Goal: Task Accomplishment & Management: Complete application form

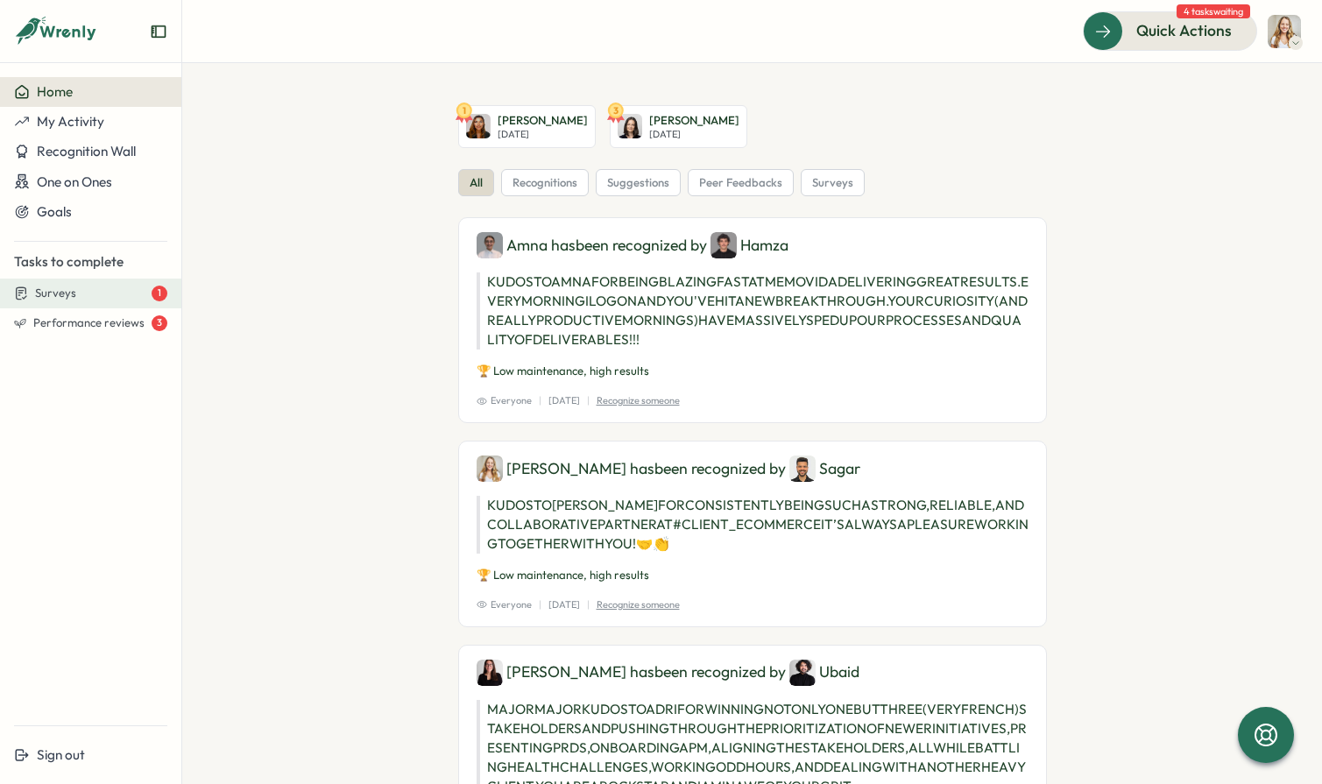
click at [120, 298] on div "Surveys 1" at bounding box center [101, 294] width 132 height 16
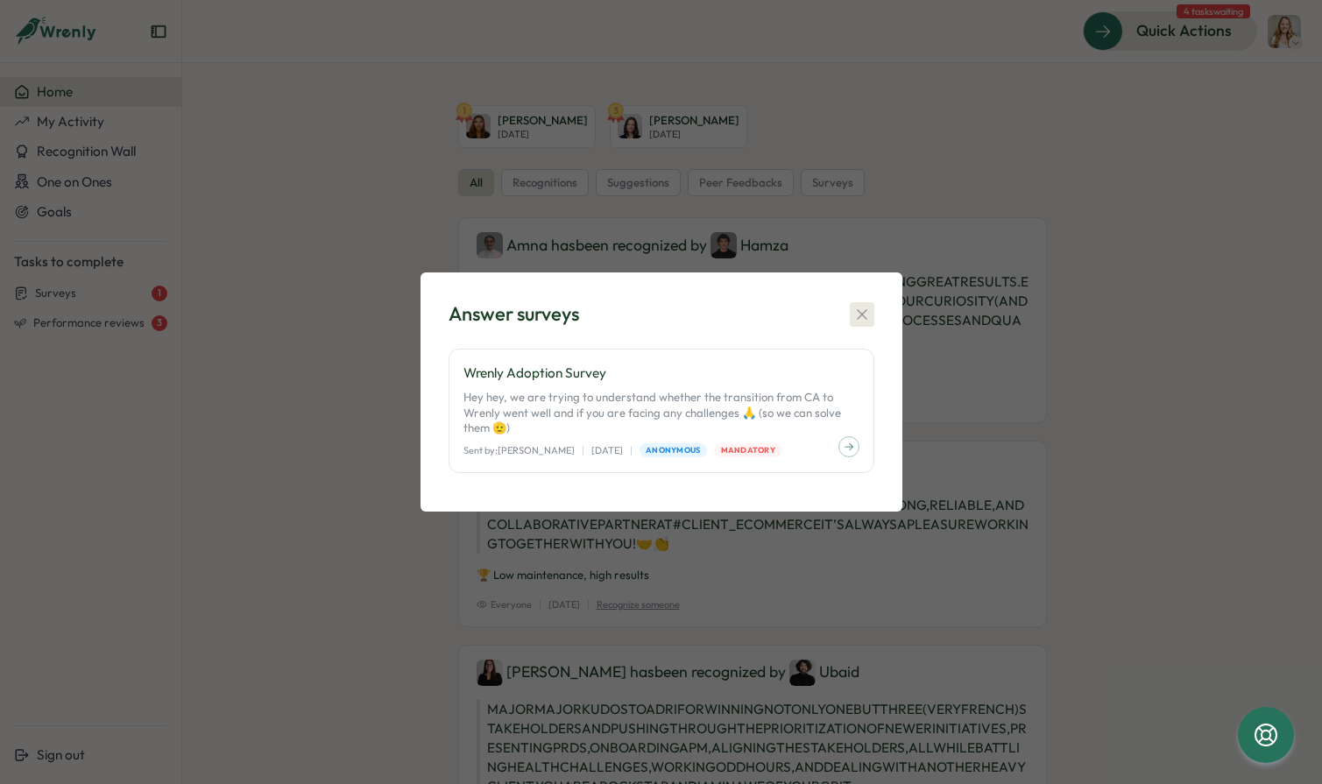
click at [854, 317] on icon "button" at bounding box center [862, 315] width 18 height 18
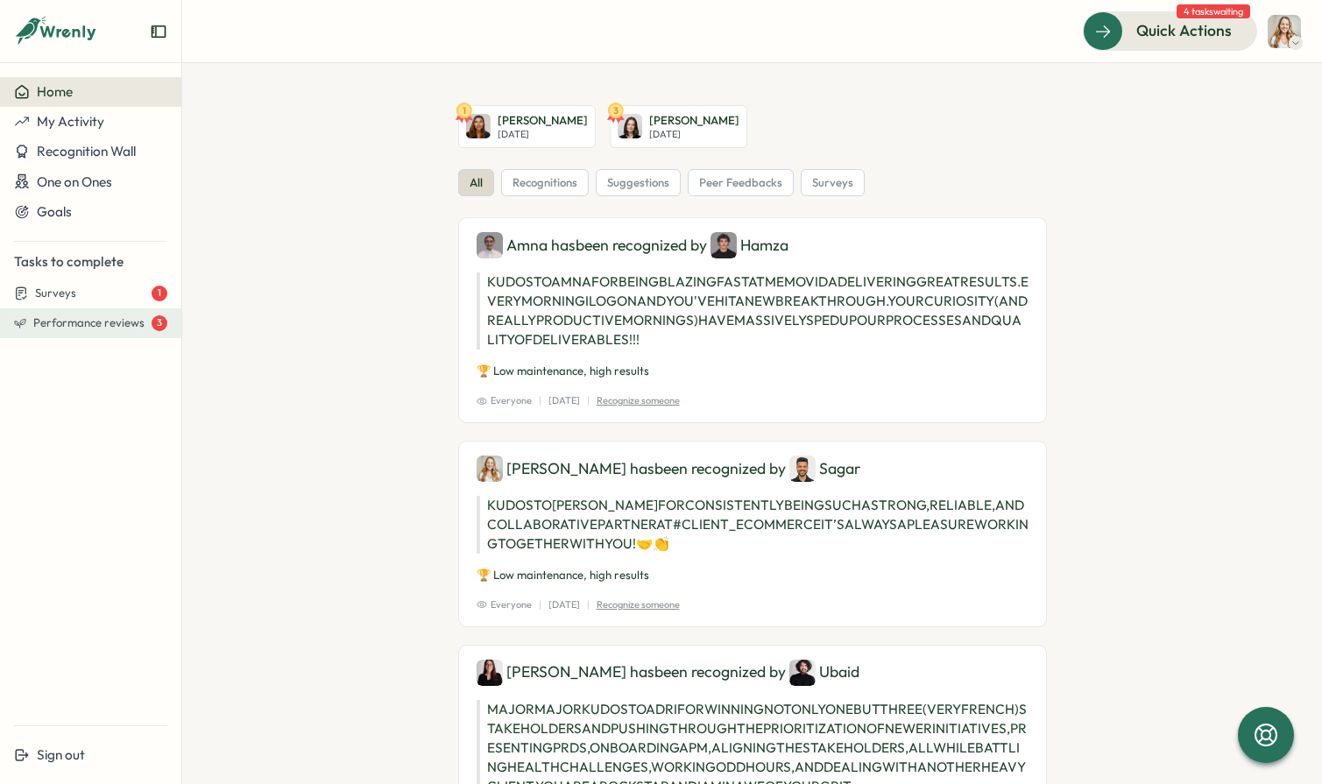
click at [88, 332] on button "Performance reviews 3" at bounding box center [90, 323] width 181 height 30
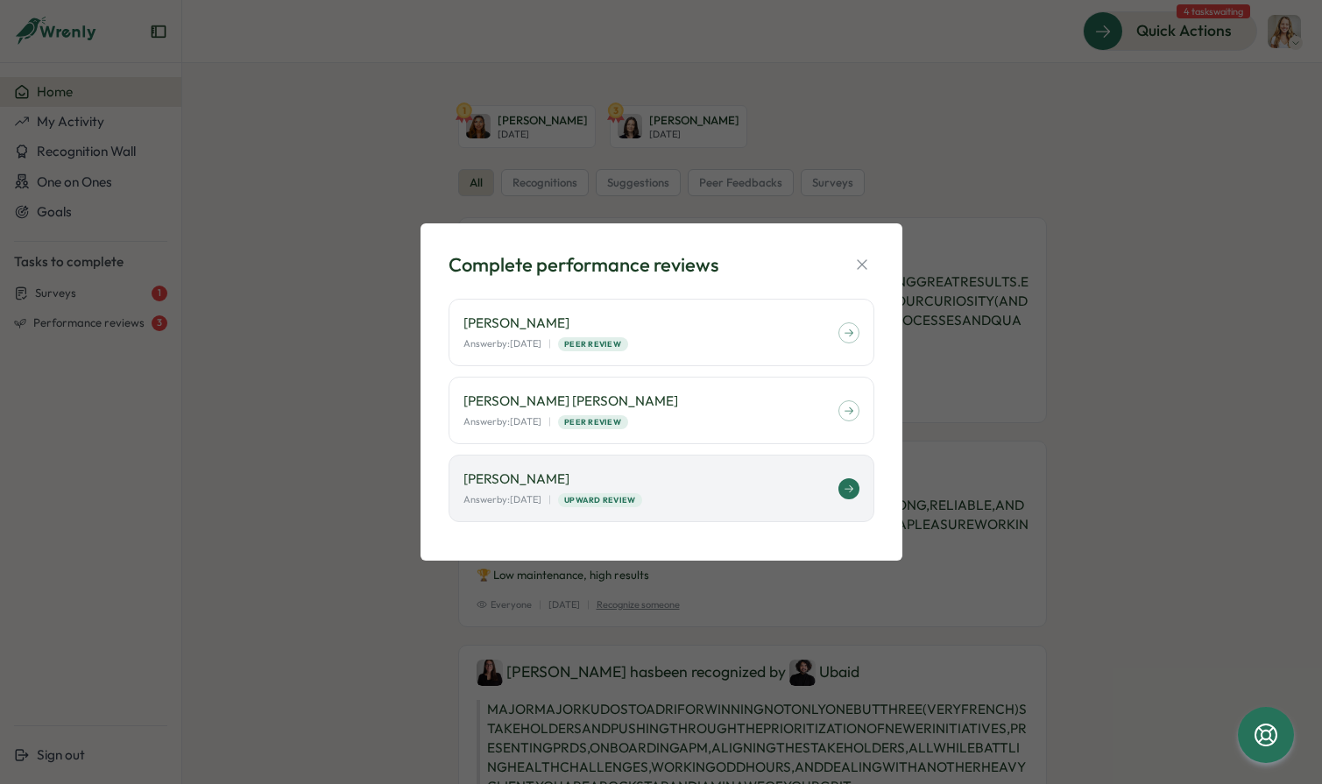
click at [733, 512] on div "[PERSON_NAME] Answer by: [DATE] | Upward Review" at bounding box center [662, 488] width 426 height 67
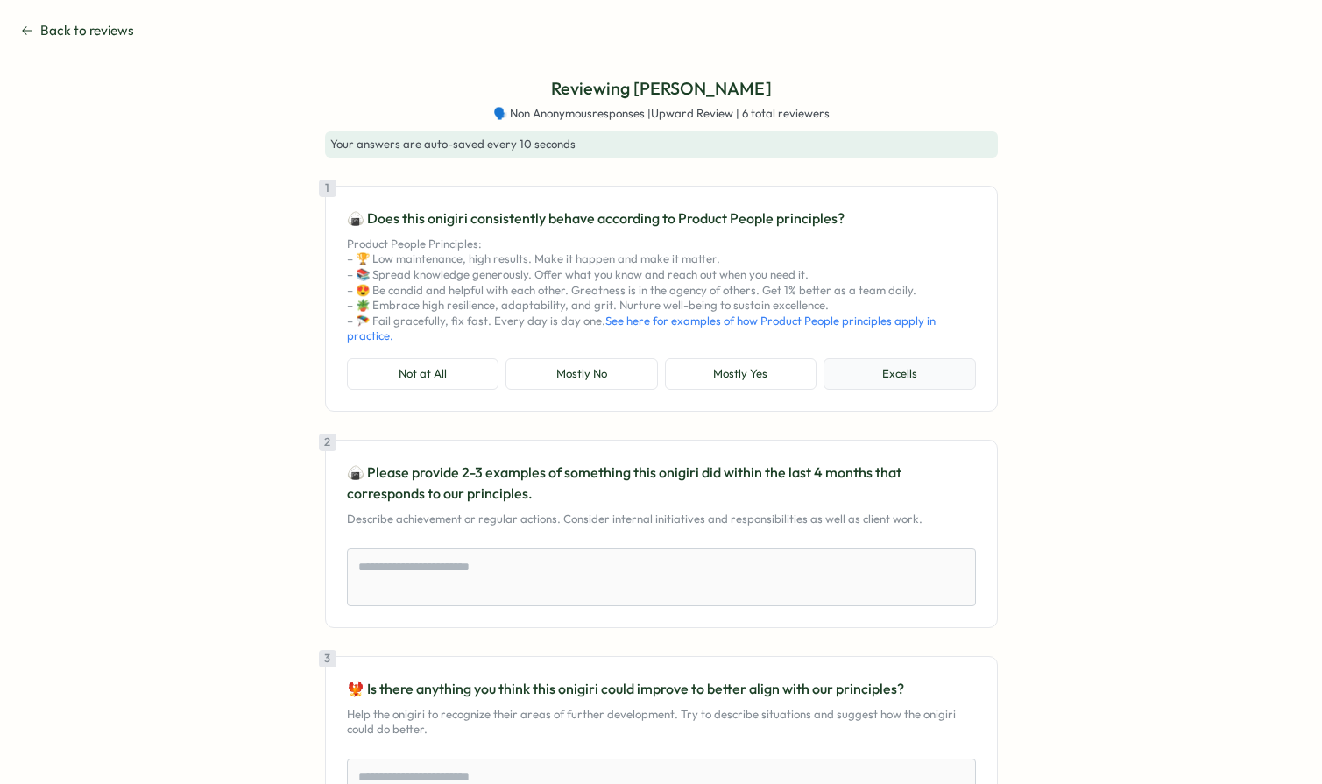
click at [926, 371] on button "Excells" at bounding box center [899, 374] width 152 height 32
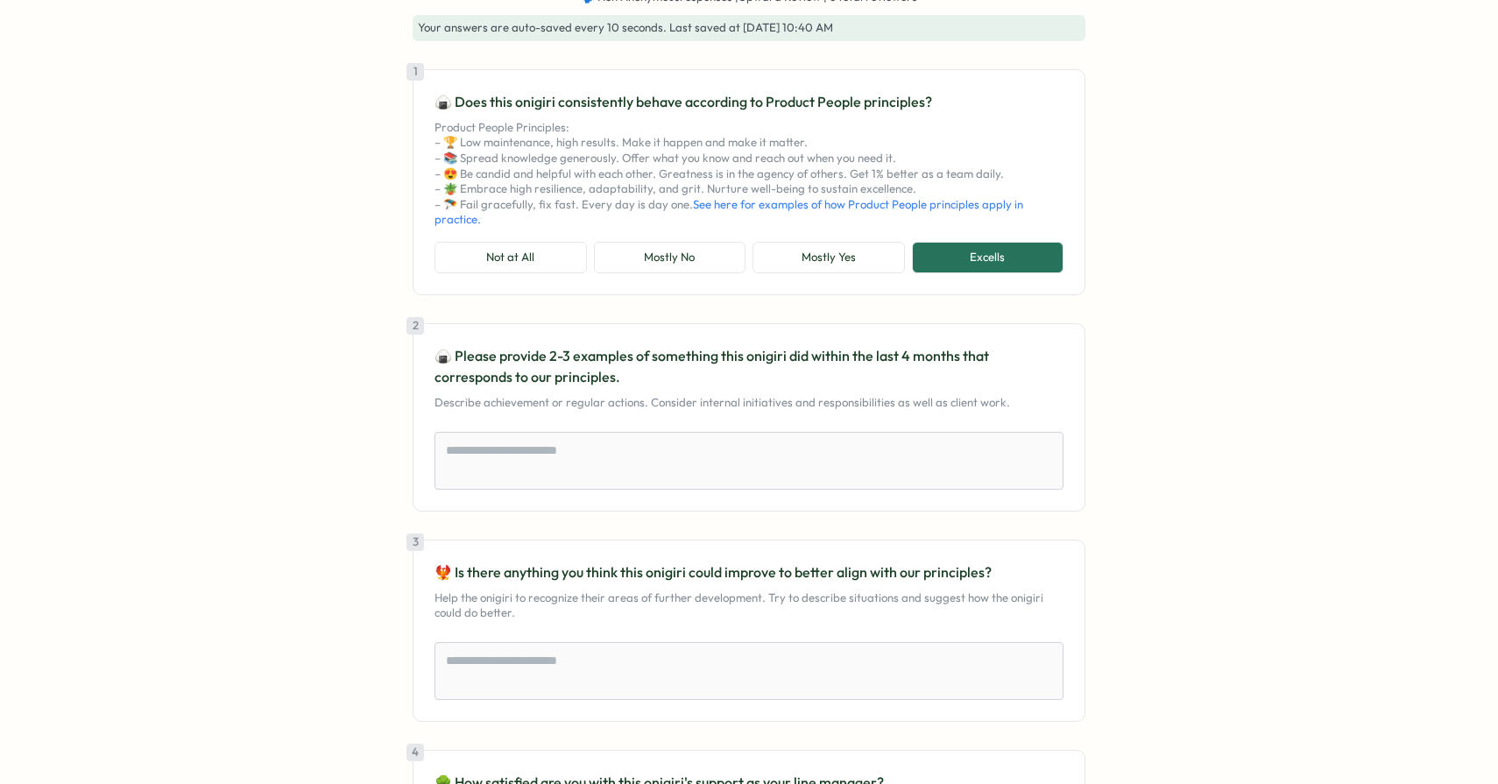
scroll to position [152, 0]
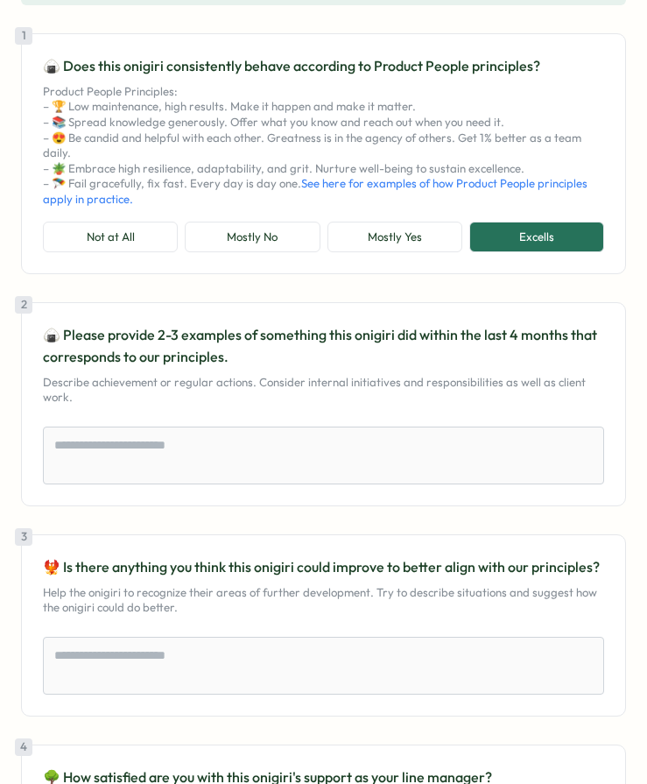
type textarea "*"
